Goal: Information Seeking & Learning: Find specific fact

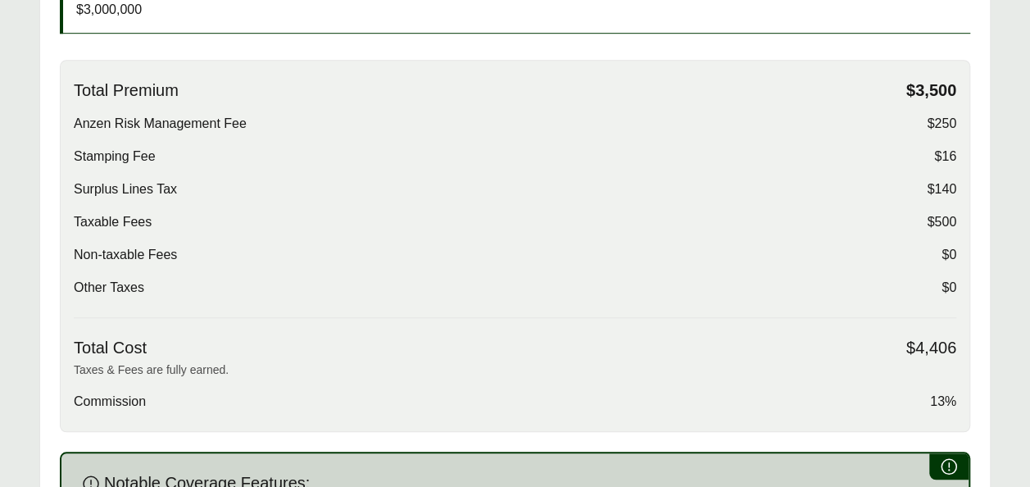
scroll to position [511, 0]
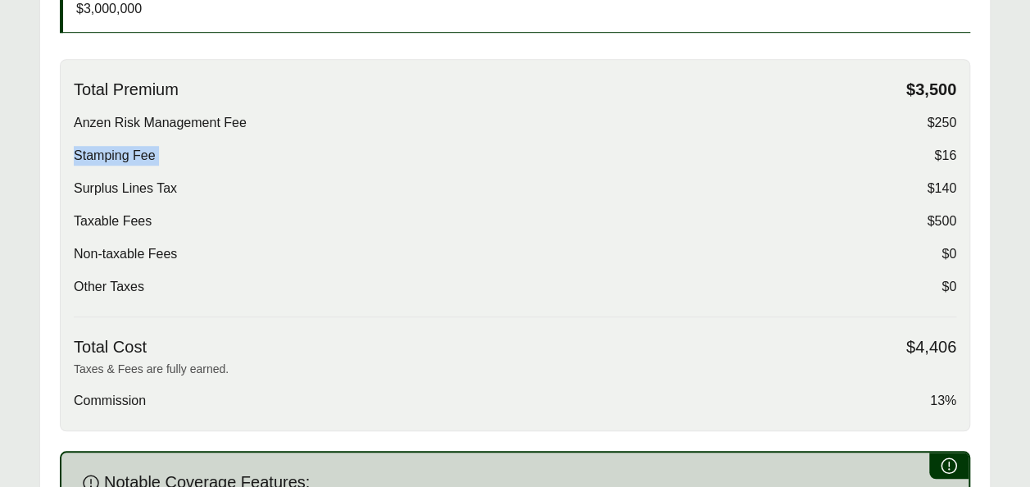
drag, startPoint x: 73, startPoint y: 155, endPoint x: 855, endPoint y: 161, distance: 782.0
click at [855, 161] on div "Stamping Fee $16" at bounding box center [515, 156] width 883 height 20
click at [74, 146] on span "Stamping Fee" at bounding box center [115, 156] width 82 height 20
click at [77, 154] on span "Stamping Fee" at bounding box center [115, 156] width 82 height 20
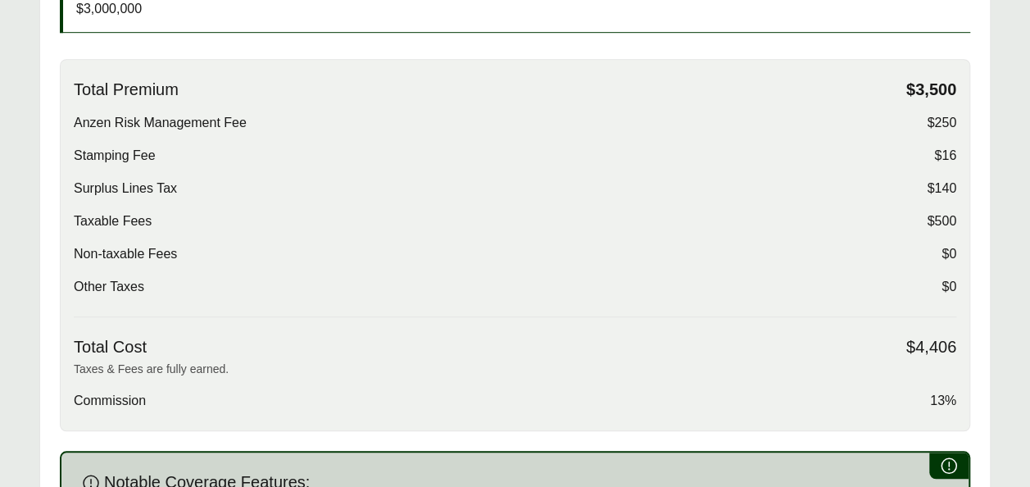
click at [74, 152] on div "Total Premium $3,500 Anzen Risk Management Fee $250 Stamping Fee $16 Surplus Li…" at bounding box center [515, 245] width 911 height 372
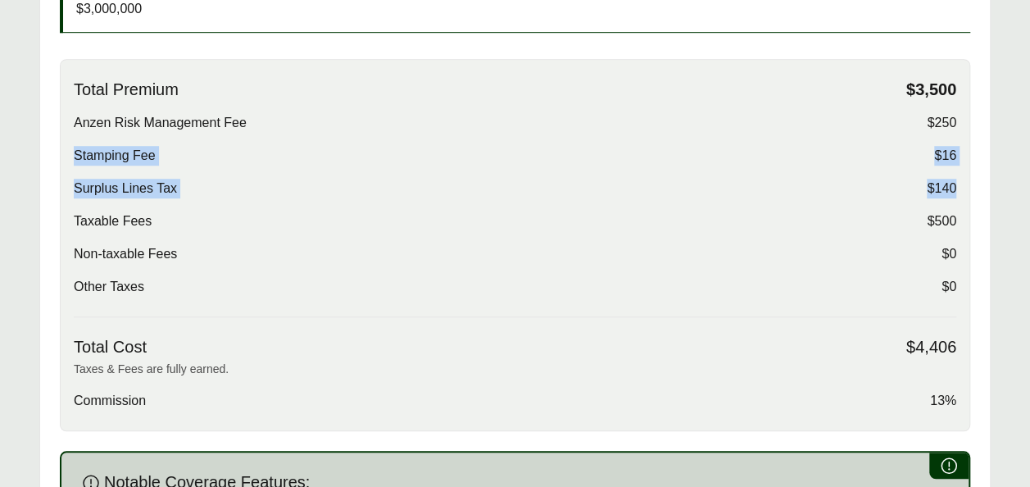
drag, startPoint x: 74, startPoint y: 152, endPoint x: 957, endPoint y: 185, distance: 884.3
click at [957, 185] on div "Total Premium $3,500 Anzen Risk Management Fee $250 Stamping Fee $16 Surplus Li…" at bounding box center [515, 245] width 911 height 372
copy div "Stamping Fee $16 Surplus Lines Tax $140"
